Goal: Learn about a topic: Learn about a topic

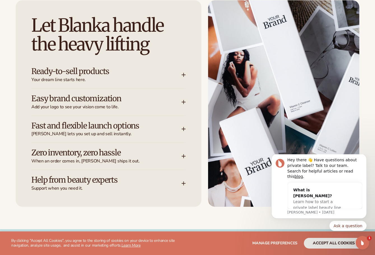
scroll to position [702, 0]
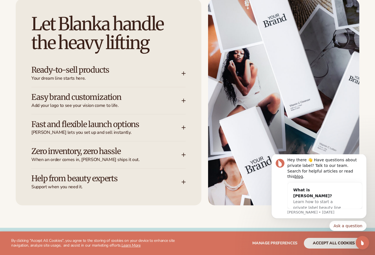
click at [184, 74] on icon at bounding box center [184, 74] width 0 height 4
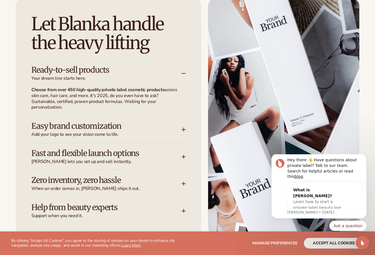
click at [184, 74] on icon at bounding box center [184, 73] width 4 height 4
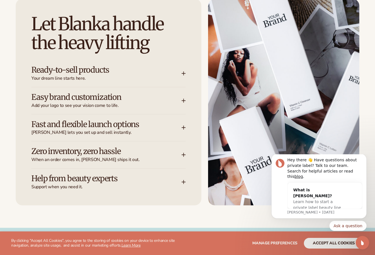
click at [185, 102] on icon at bounding box center [184, 100] width 4 height 4
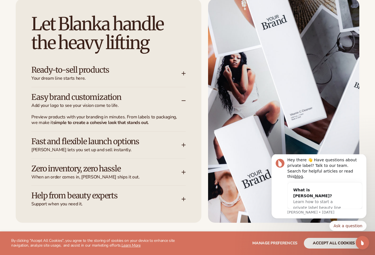
click at [185, 102] on icon at bounding box center [184, 100] width 4 height 4
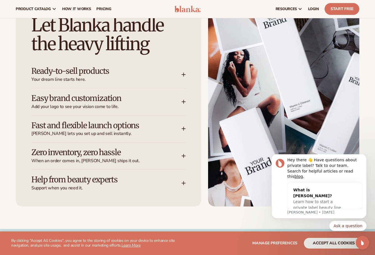
scroll to position [701, 0]
click at [184, 124] on div "Fast and flexible launch options [PERSON_NAME] lets you set up and sell instant…" at bounding box center [108, 128] width 154 height 27
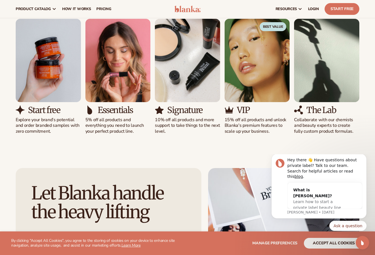
scroll to position [528, 0]
